Goal: Task Accomplishment & Management: Use online tool/utility

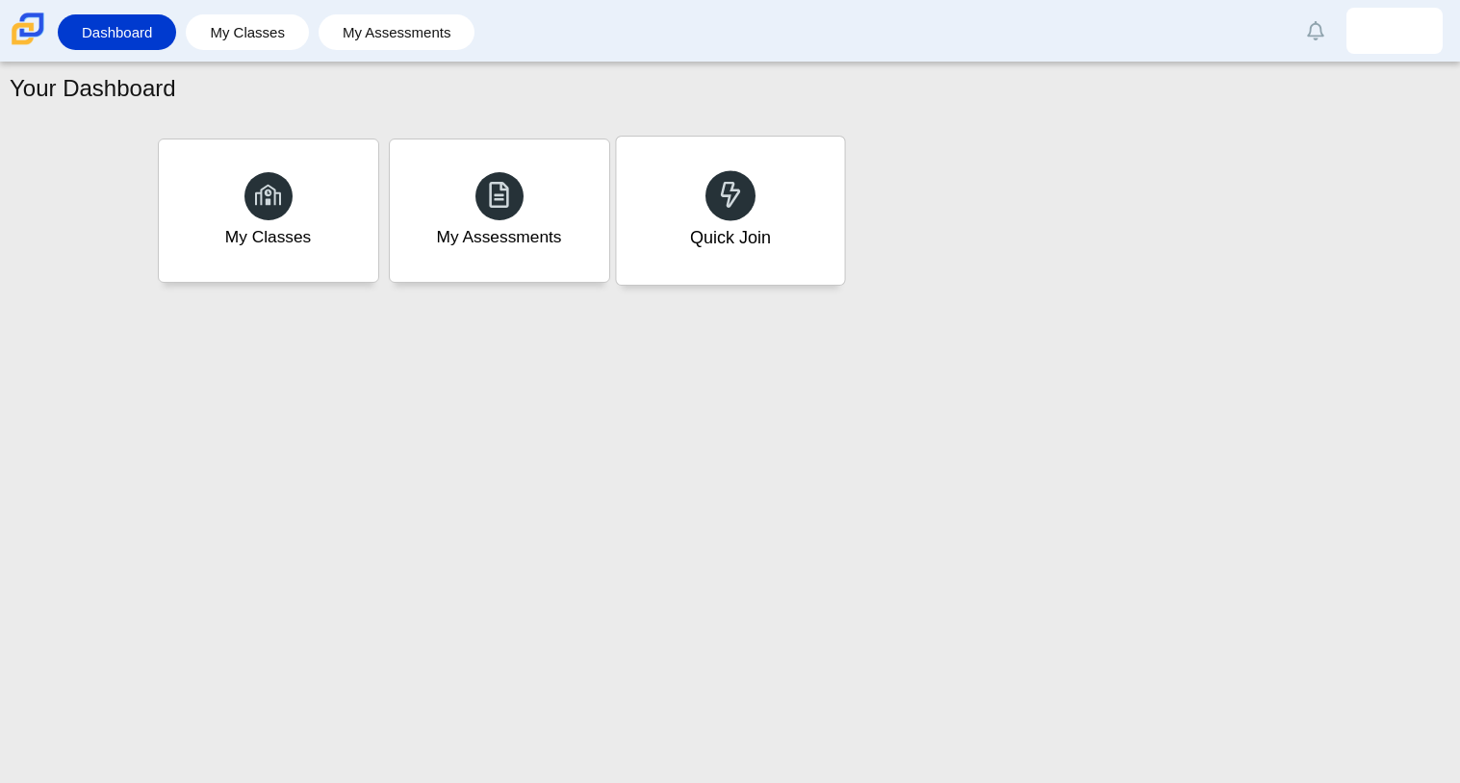
click at [670, 185] on div "Quick Join" at bounding box center [730, 211] width 228 height 148
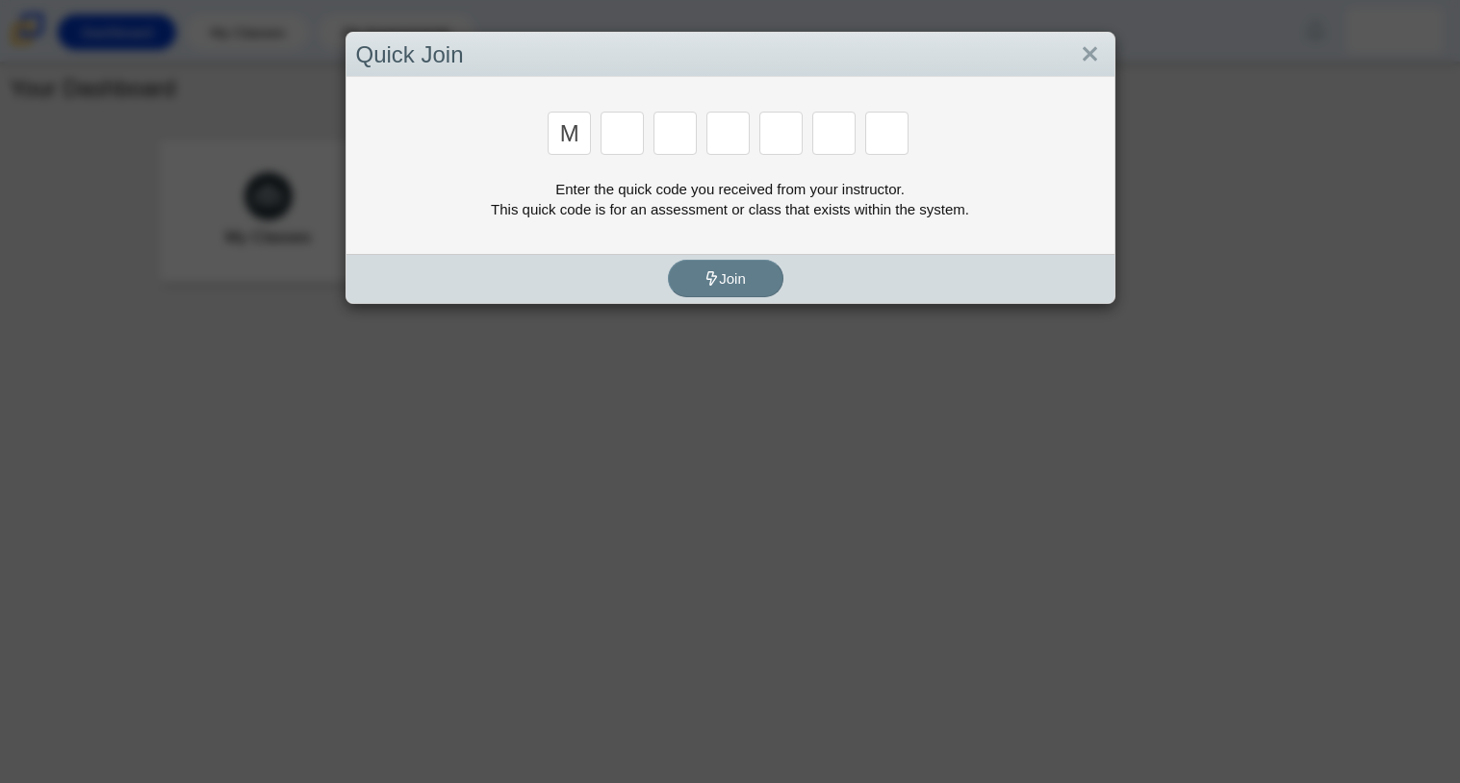
type input "M"
type input "7"
type input "F"
type input "7"
type input "M"
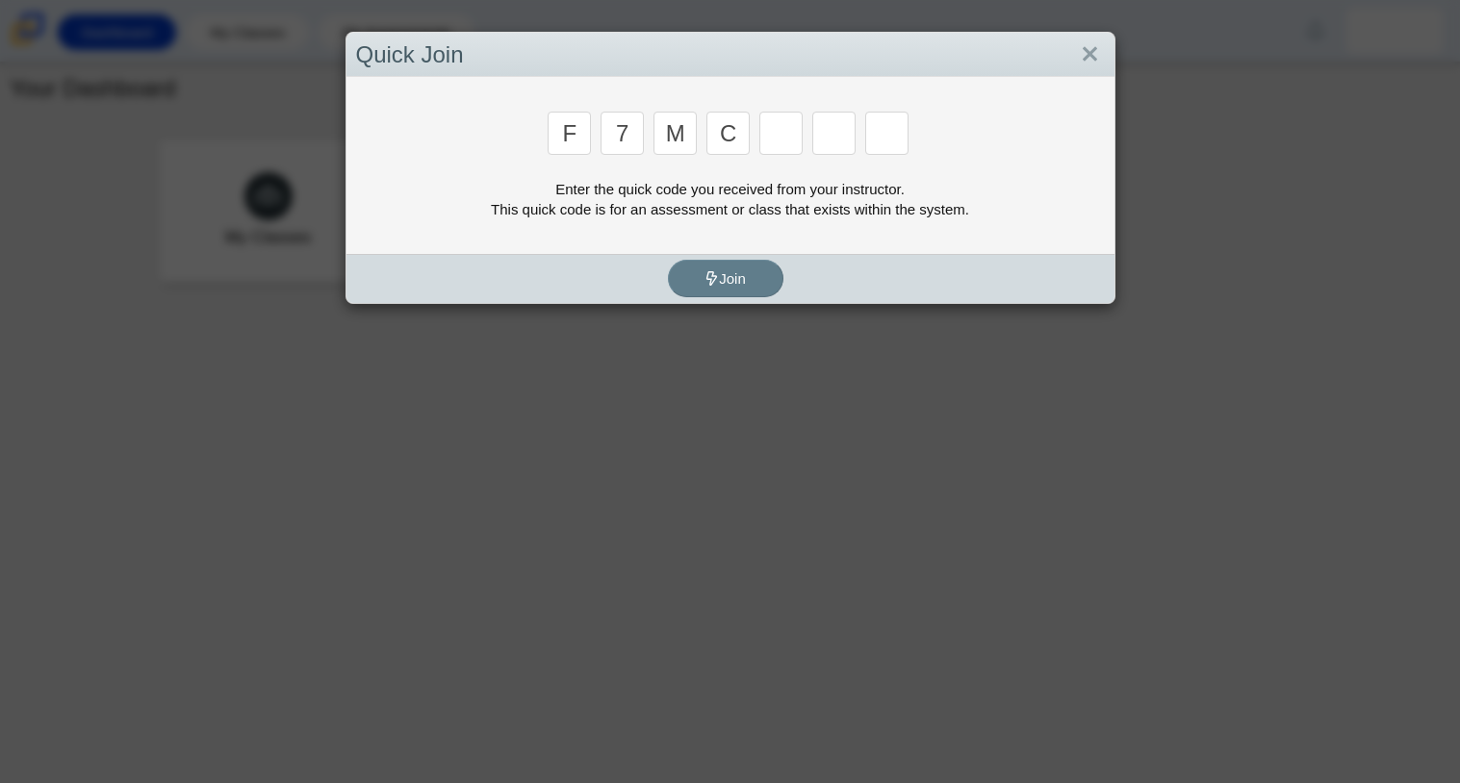
type input "c"
type input "h"
type input "w"
type input "k"
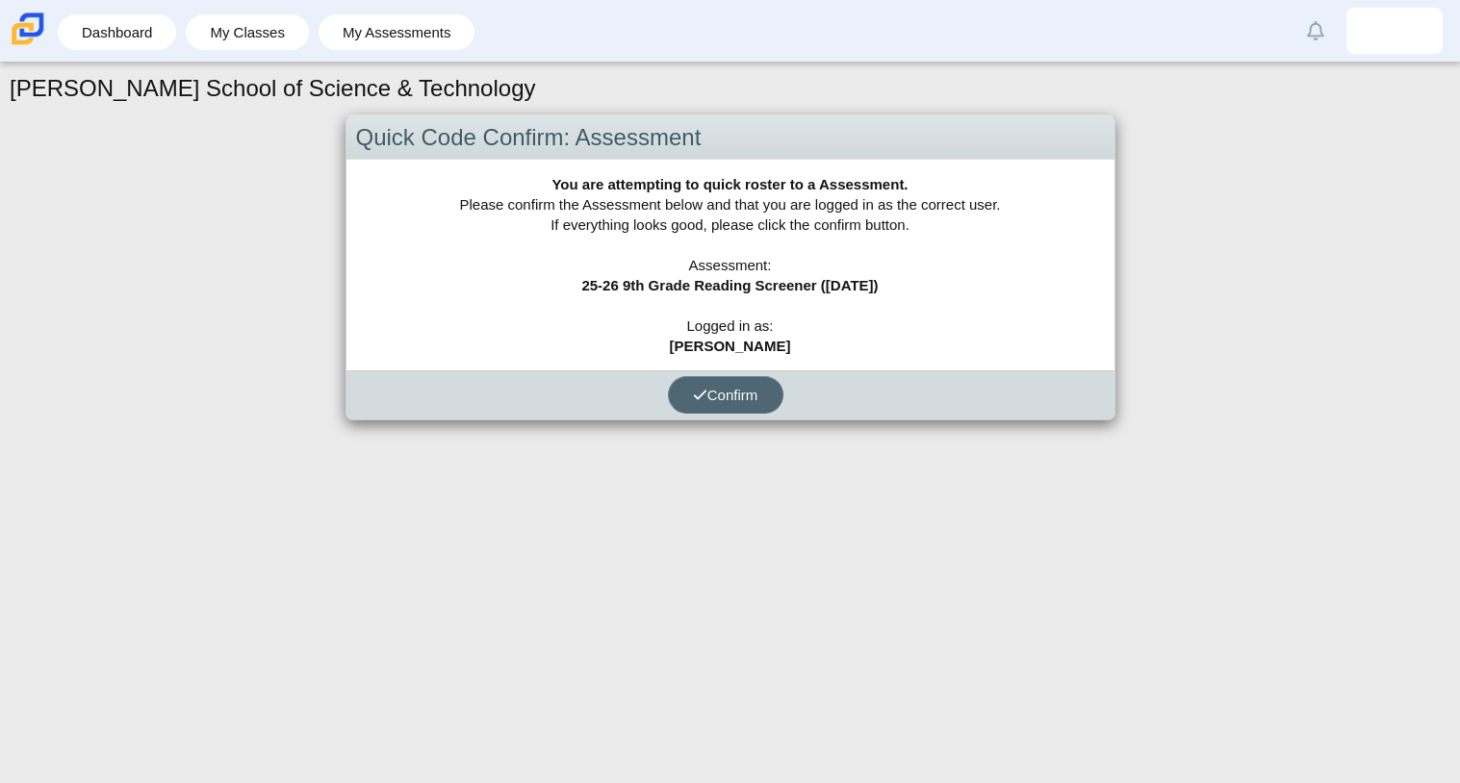
click at [729, 401] on span "Confirm" at bounding box center [725, 395] width 65 height 16
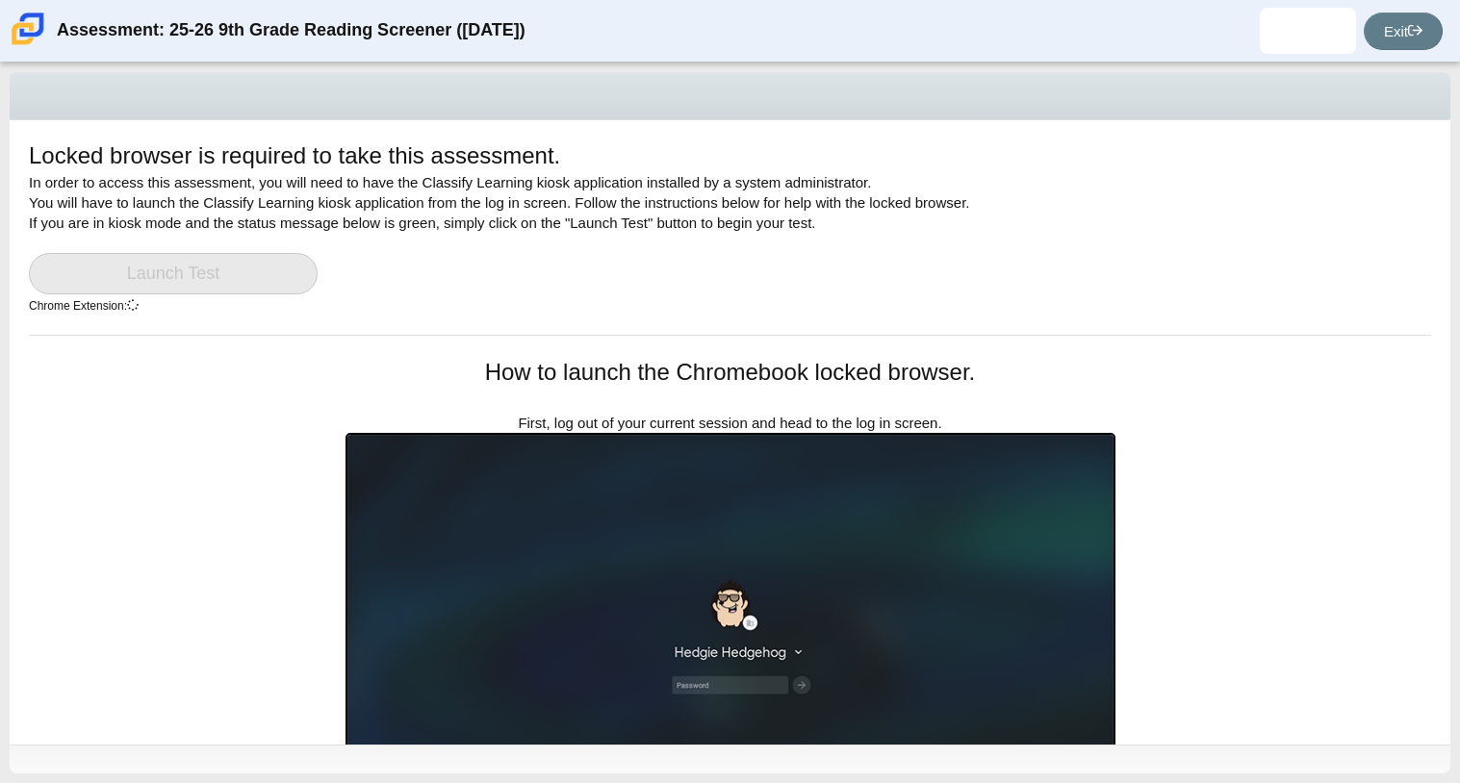
click at [1100, 447] on img at bounding box center [731, 650] width 770 height 435
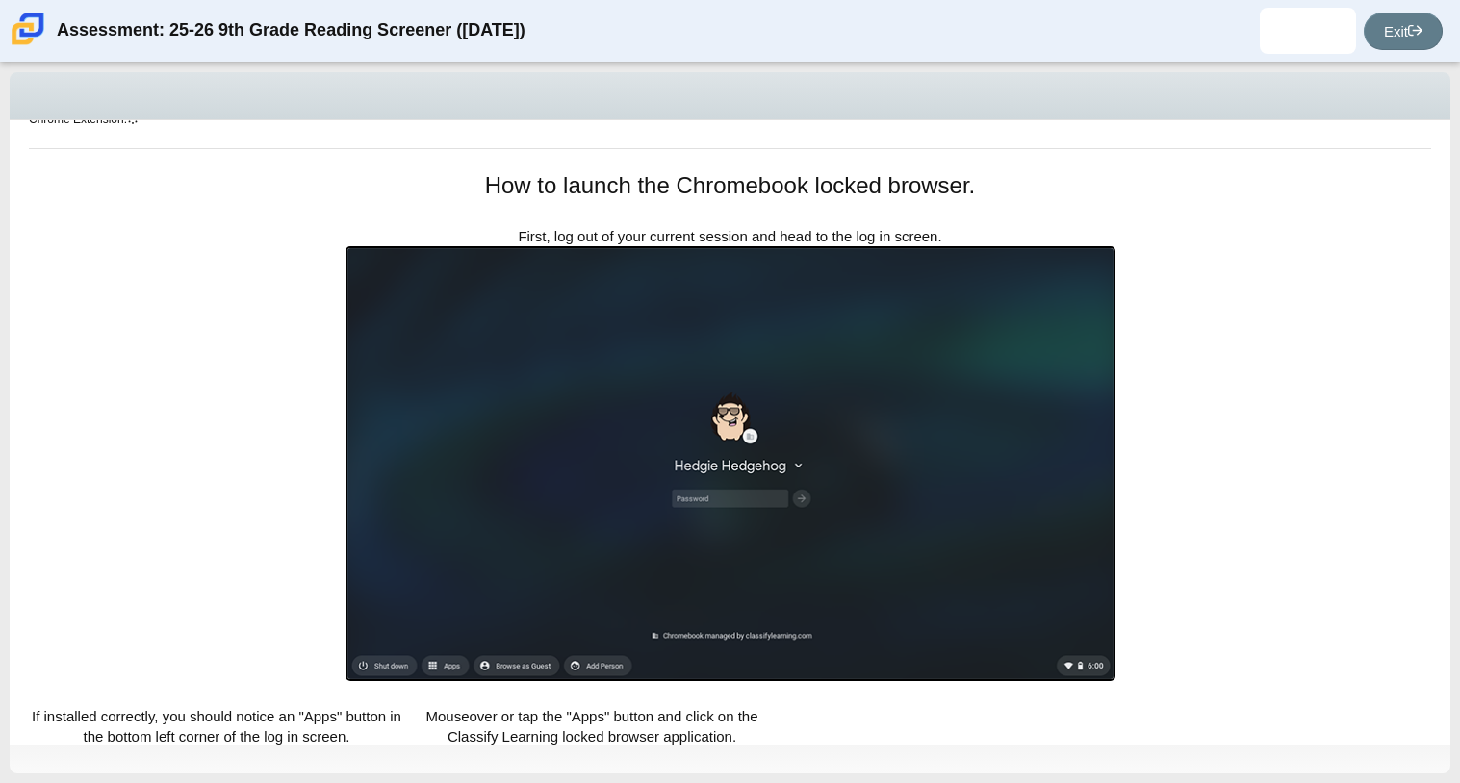
scroll to position [342, 0]
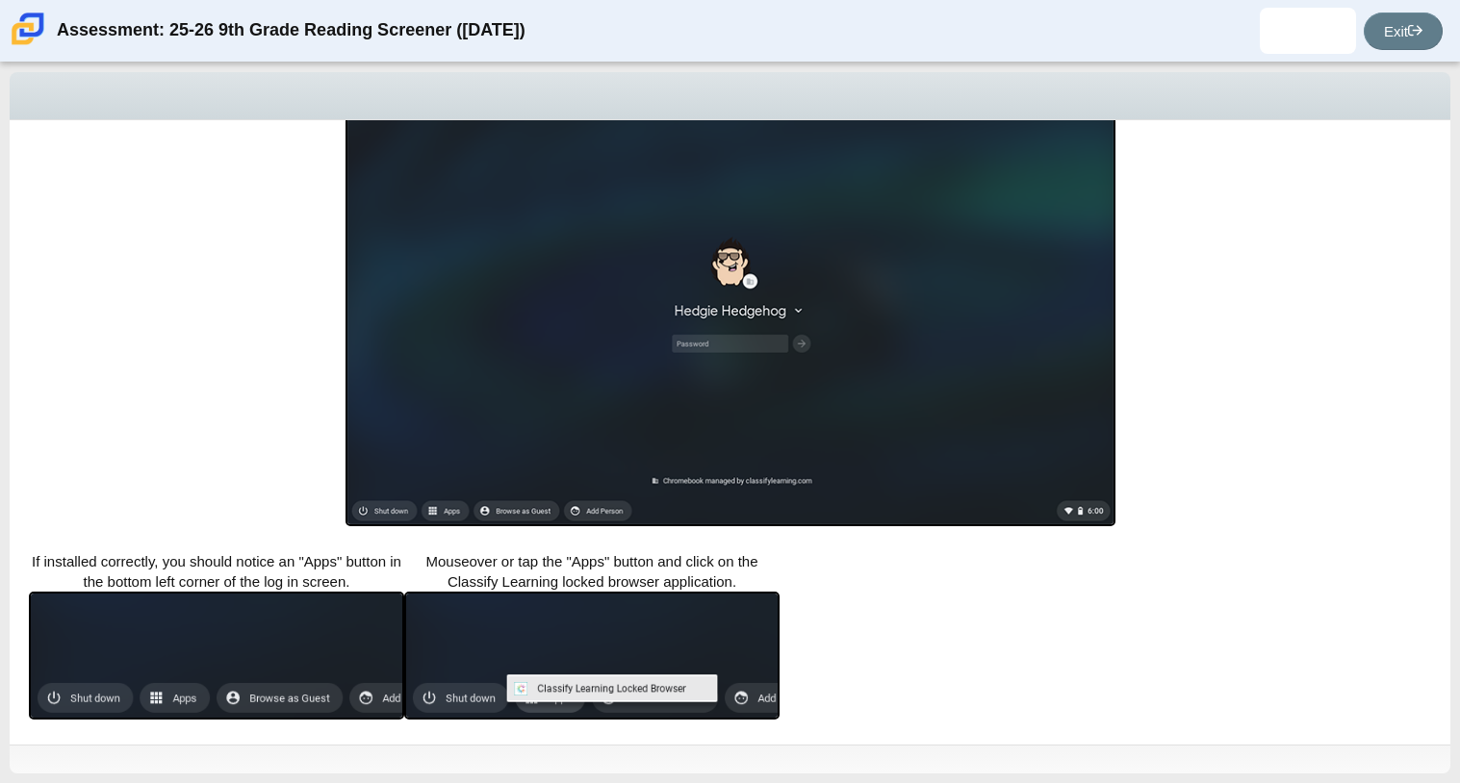
click at [758, 676] on img at bounding box center [591, 656] width 375 height 128
click at [691, 479] on img at bounding box center [731, 308] width 770 height 435
click at [496, 664] on img at bounding box center [591, 656] width 375 height 128
click at [348, 675] on img at bounding box center [216, 656] width 375 height 128
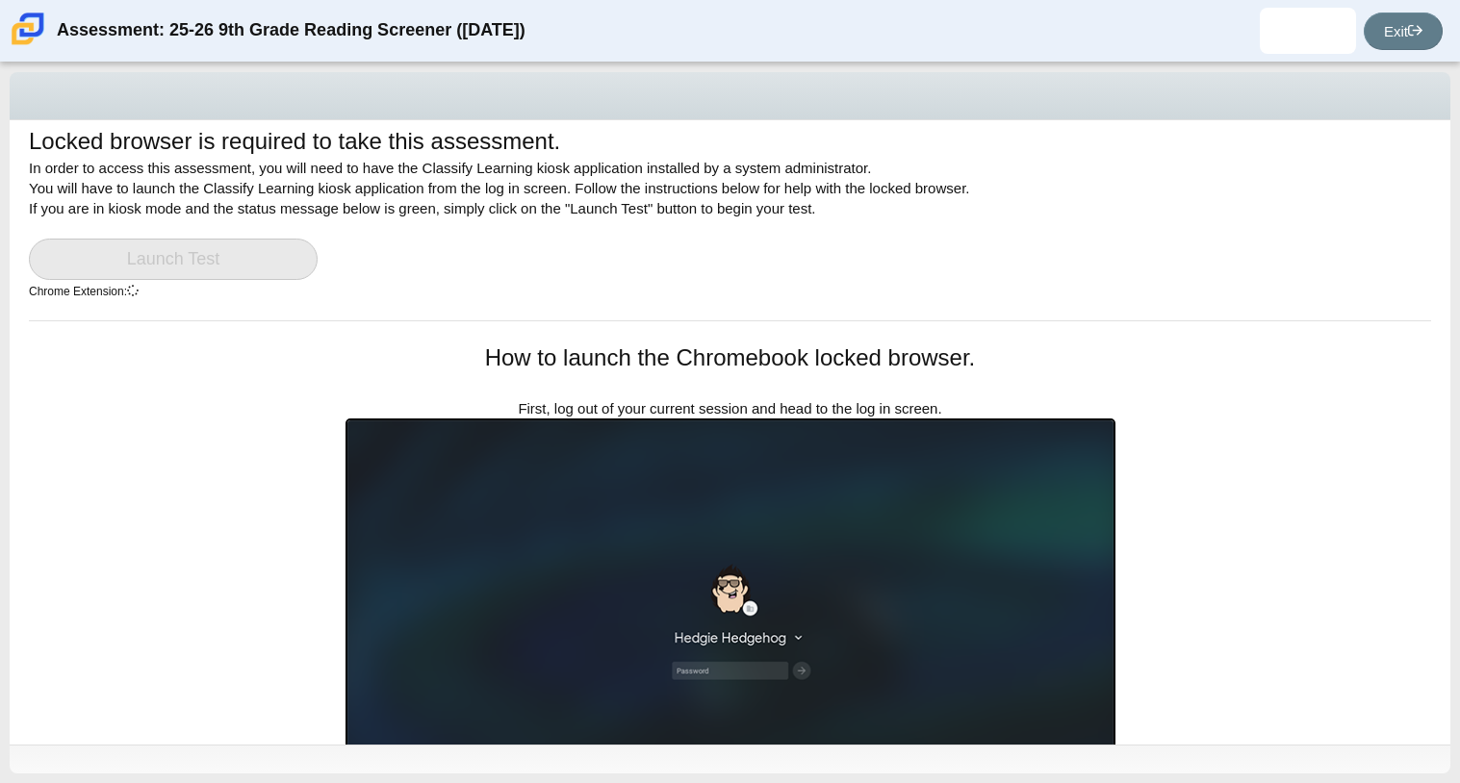
scroll to position [0, 0]
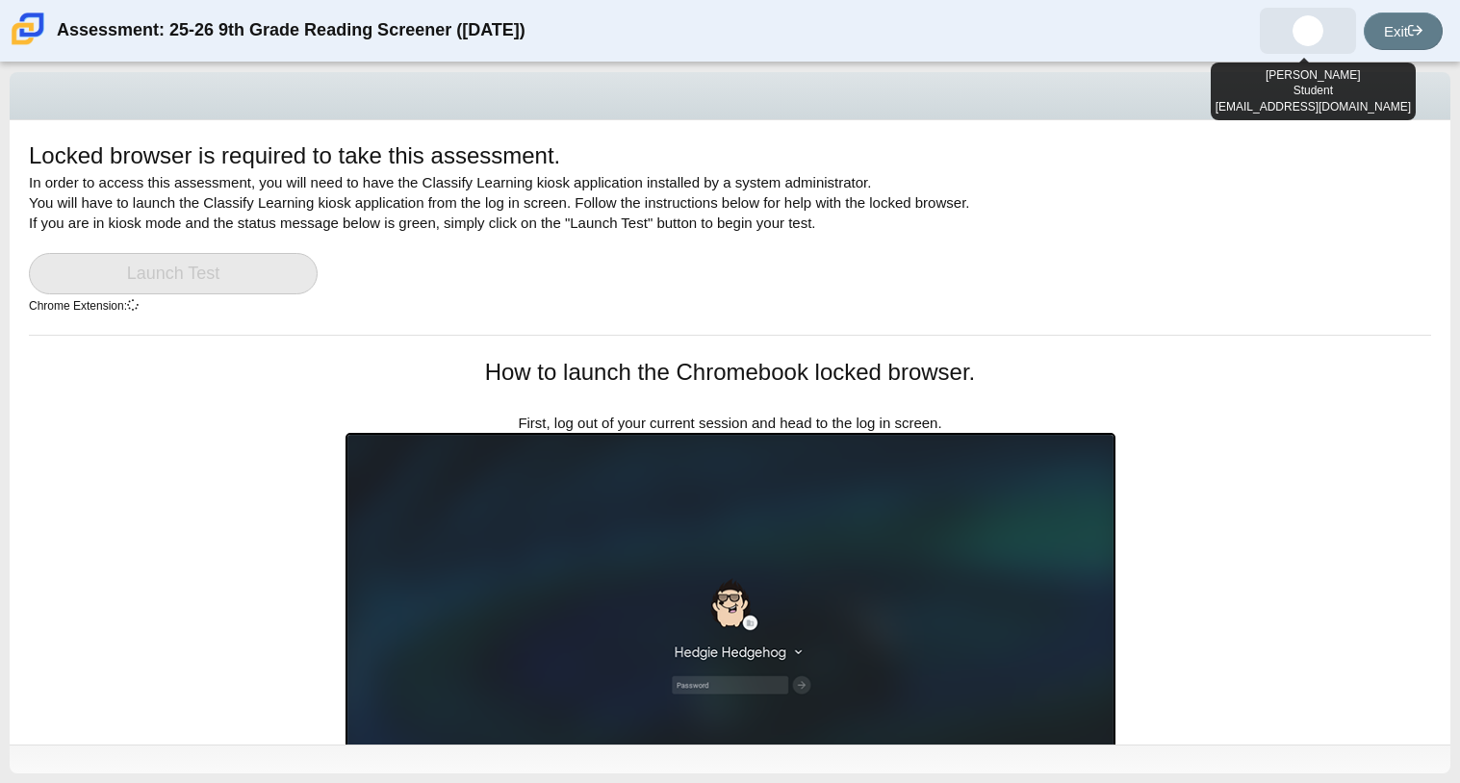
click at [1314, 17] on span at bounding box center [1308, 31] width 96 height 46
click at [1317, 31] on img at bounding box center [1308, 30] width 31 height 31
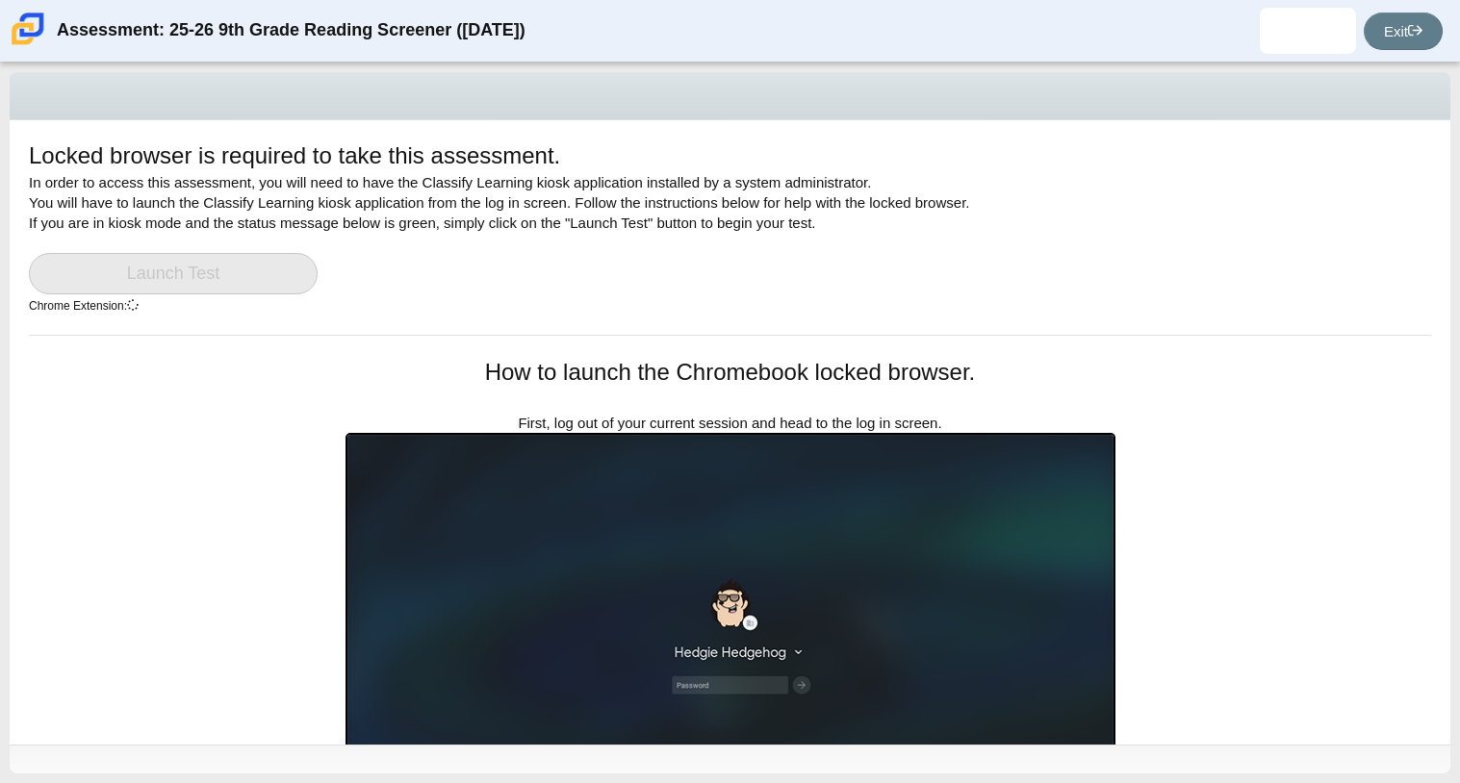
click at [198, 267] on link "Launch Test" at bounding box center [173, 273] width 289 height 41
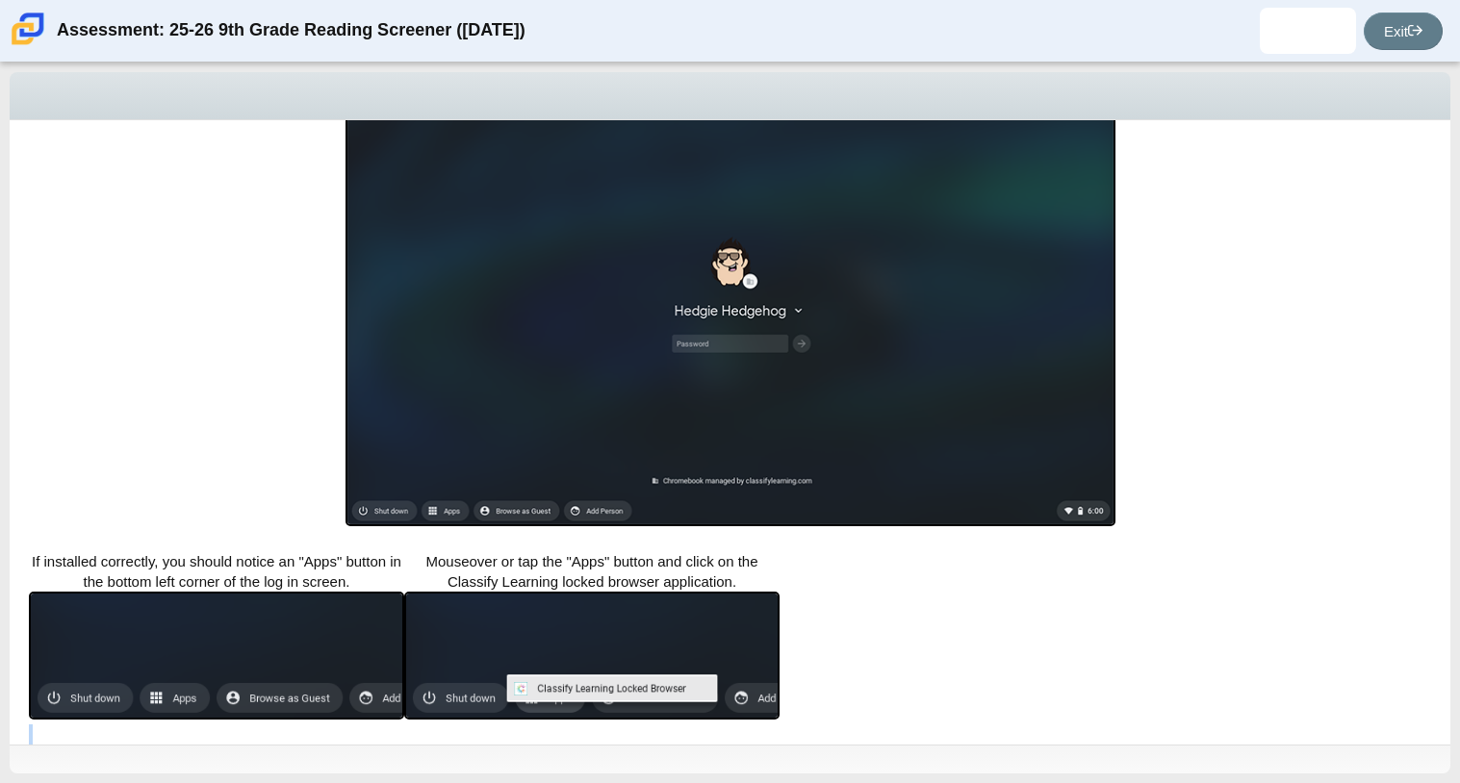
drag, startPoint x: 1446, startPoint y: 612, endPoint x: 1458, endPoint y: 469, distance: 143.9
click at [1458, 469] on div "Locked browser is required to take this assessment. In order to access this ass…" at bounding box center [730, 423] width 1460 height 721
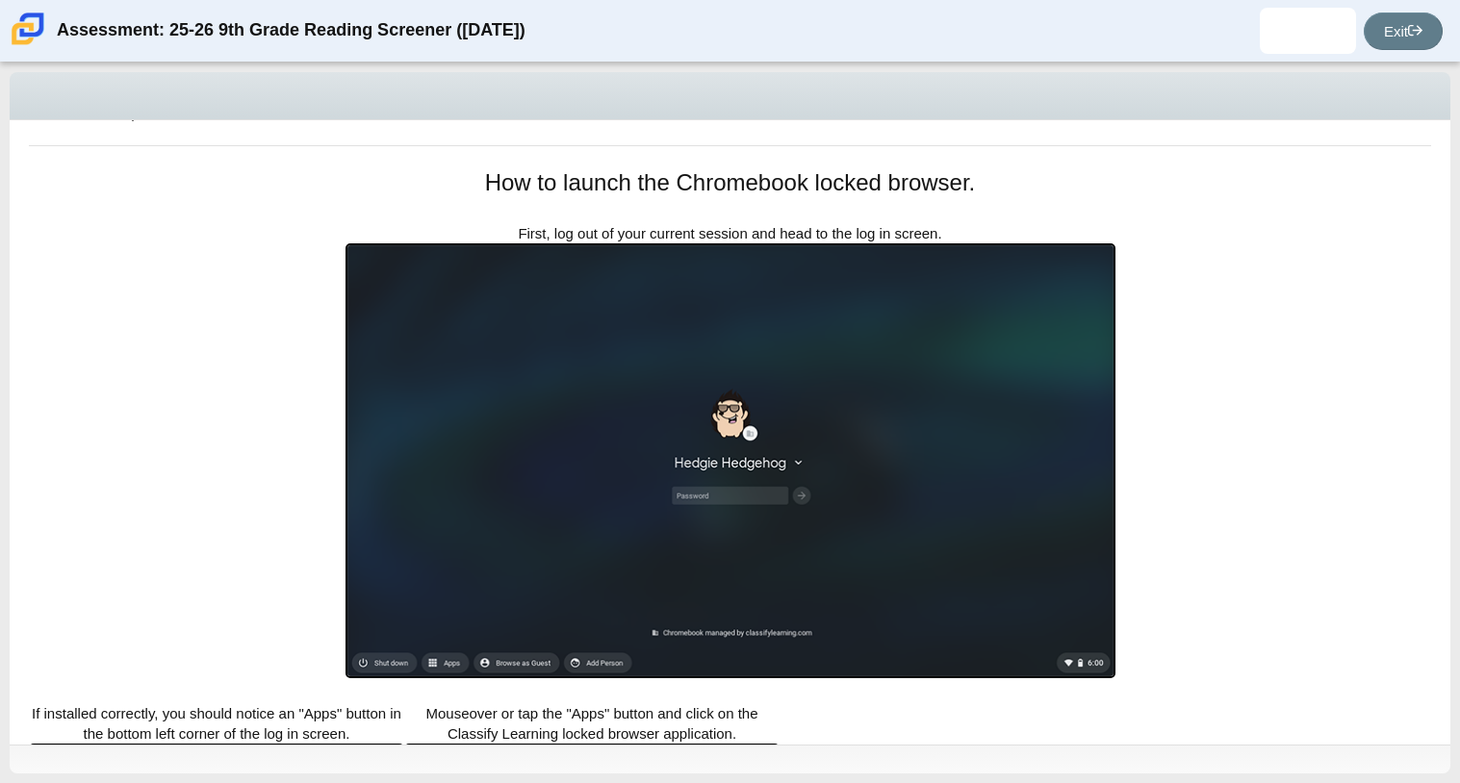
scroll to position [0, 0]
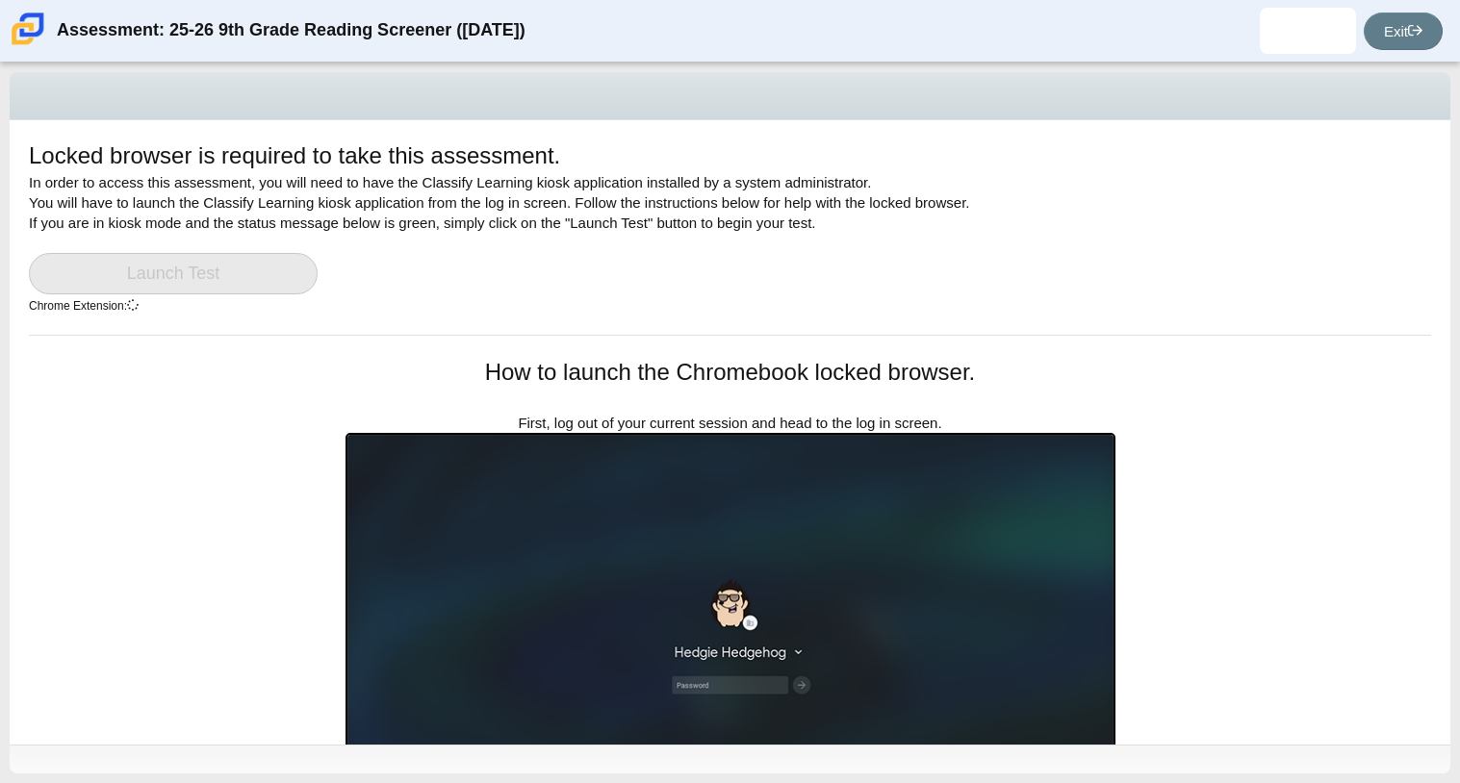
click at [1064, 374] on h1 "How to launch the Chromebook locked browser." at bounding box center [731, 372] width 770 height 33
click at [157, 283] on link "Launch Test" at bounding box center [173, 273] width 289 height 41
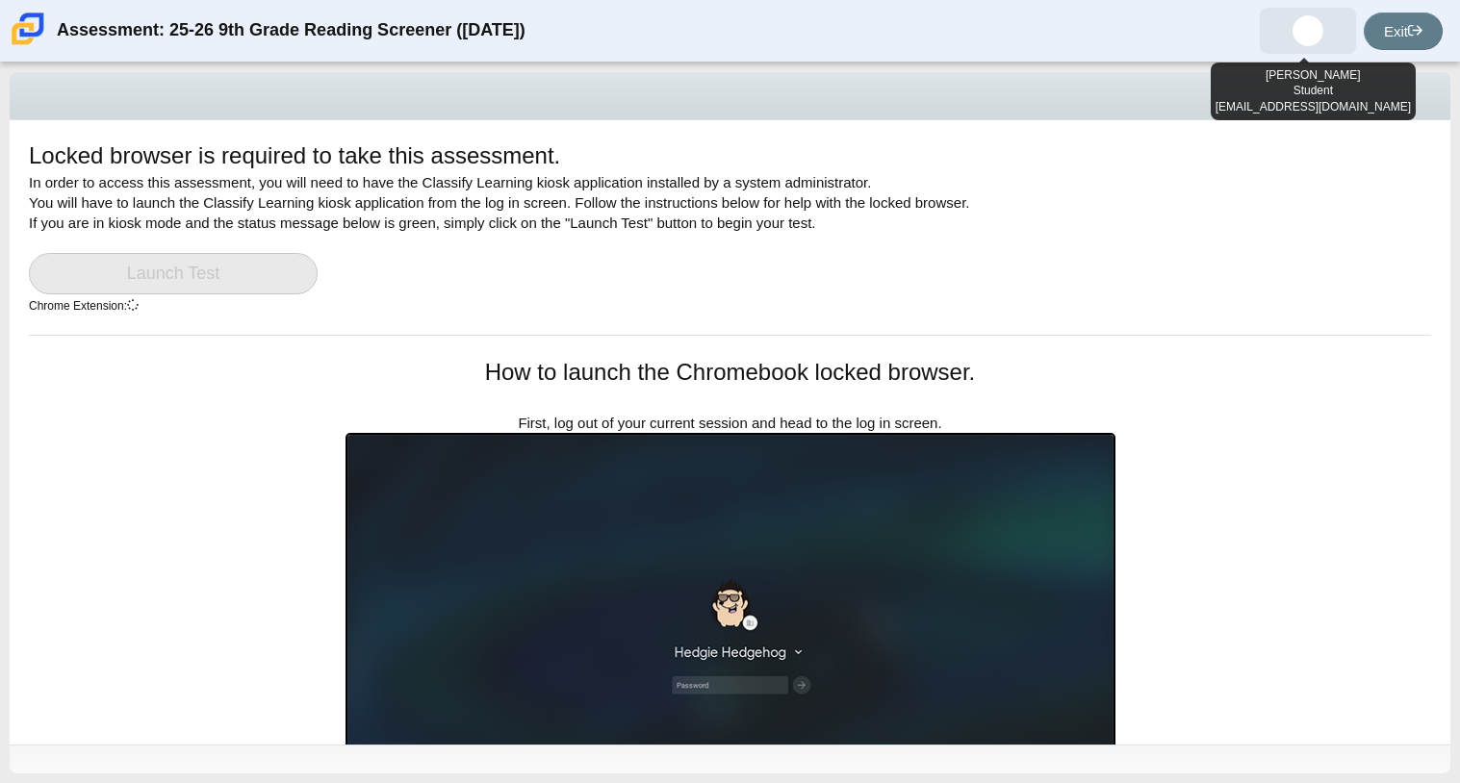
click at [1299, 41] on img at bounding box center [1308, 30] width 31 height 31
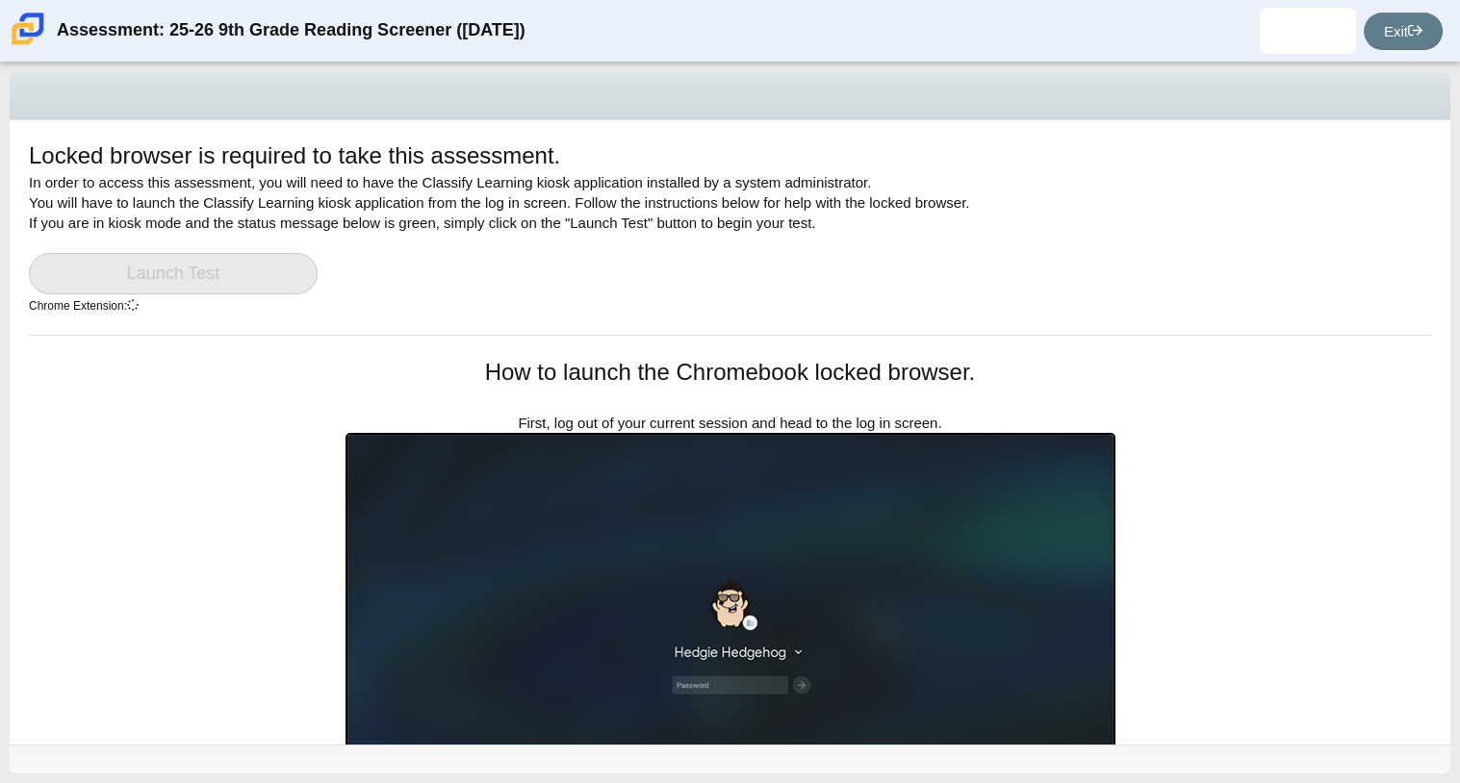
click at [210, 274] on link "Launch Test" at bounding box center [173, 273] width 289 height 41
click at [1099, 269] on div "Locked browser is required to take this assessment. In order to access this ass…" at bounding box center [730, 237] width 1402 height 195
